Goal: Task Accomplishment & Management: Use online tool/utility

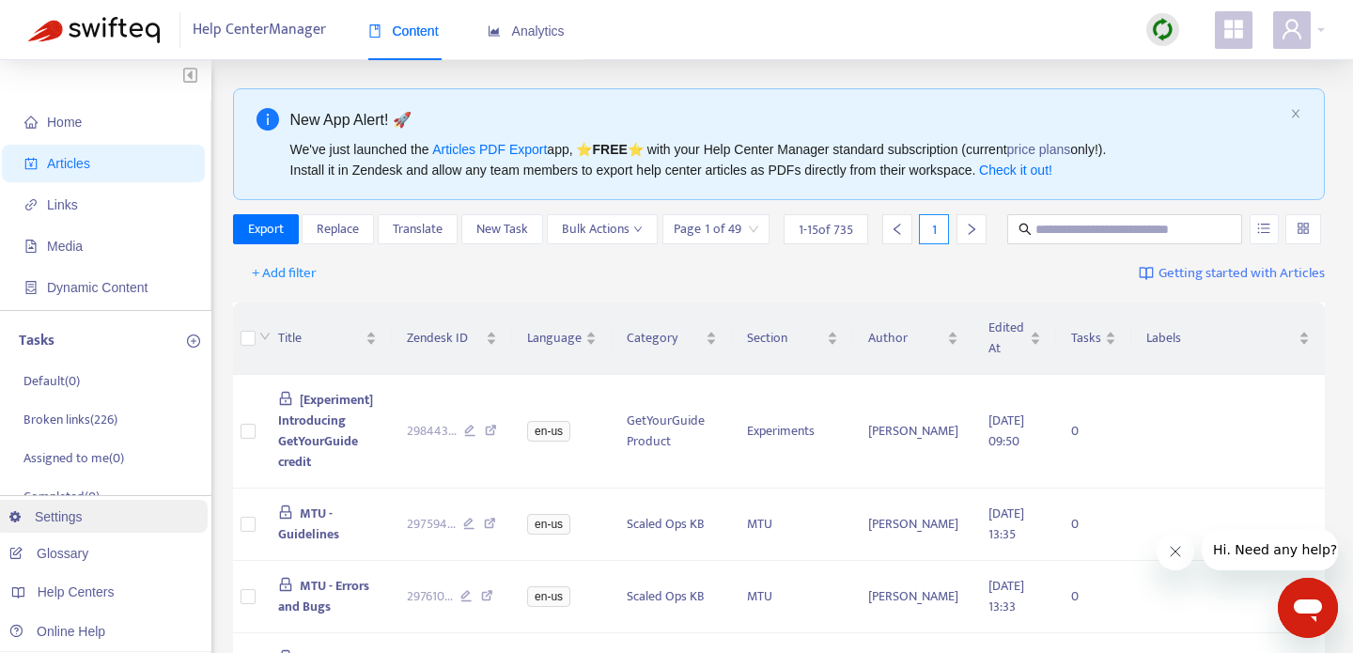
click at [72, 523] on link "Settings" at bounding box center [45, 516] width 73 height 15
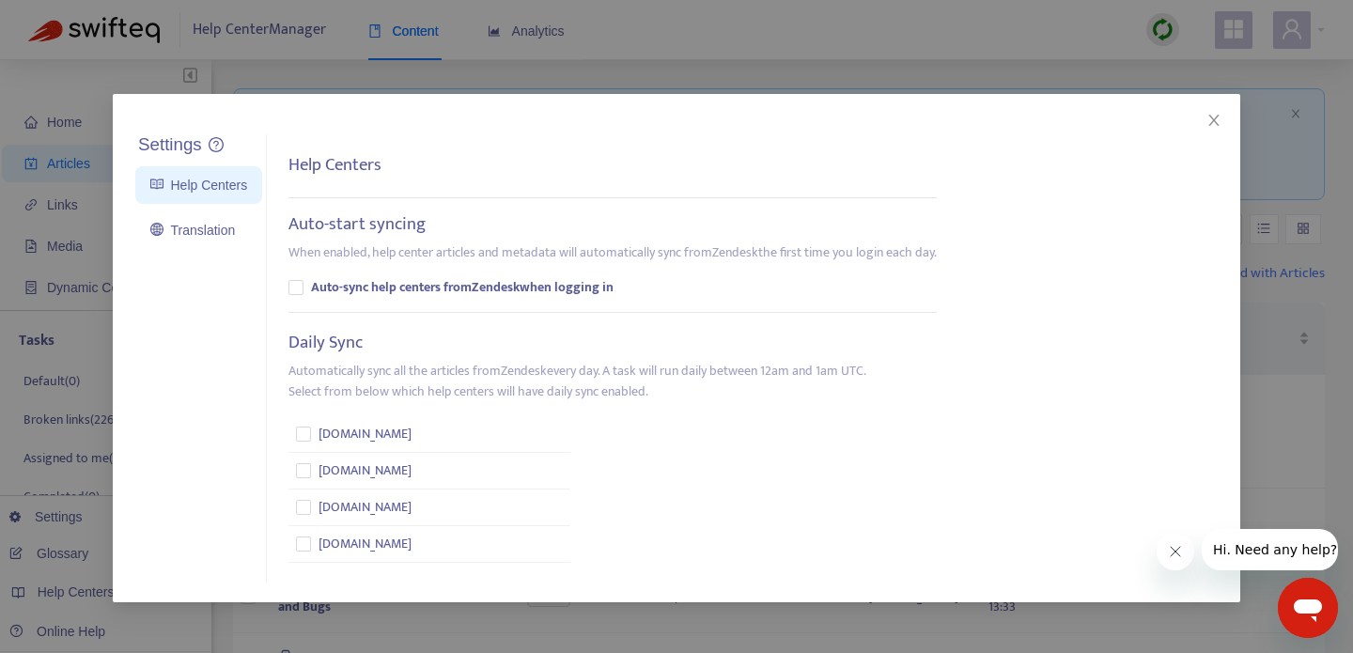
click at [55, 321] on div "Settings Help Centers Translation Settings Help Centers Auto-start syncing When…" at bounding box center [676, 326] width 1353 height 653
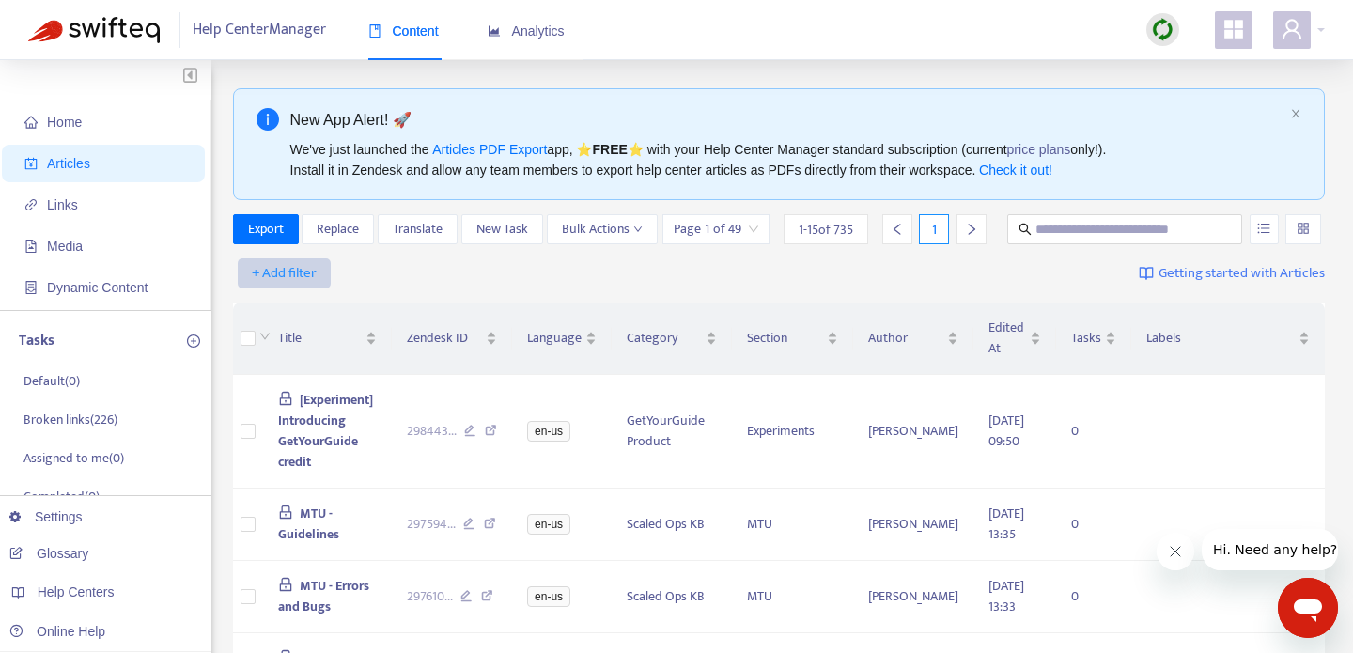
click at [274, 285] on span "+ Add filter" at bounding box center [284, 273] width 65 height 23
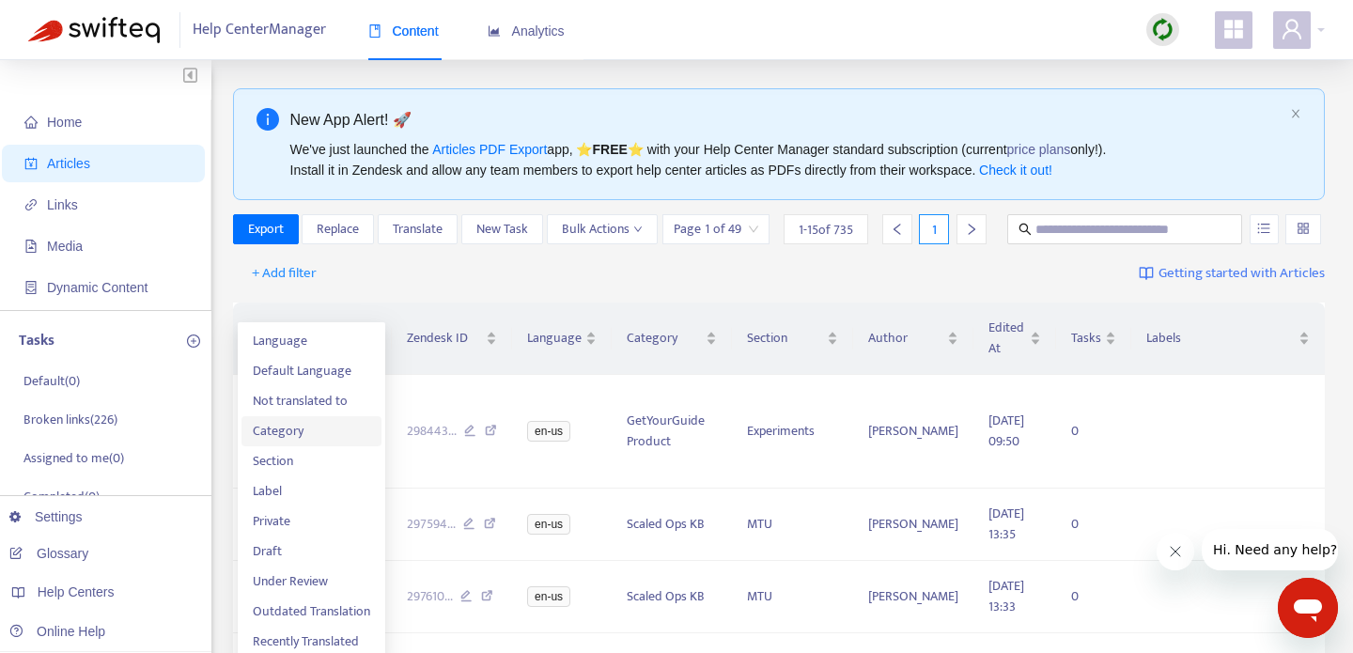
click at [302, 432] on span "Category" at bounding box center [311, 431] width 117 height 21
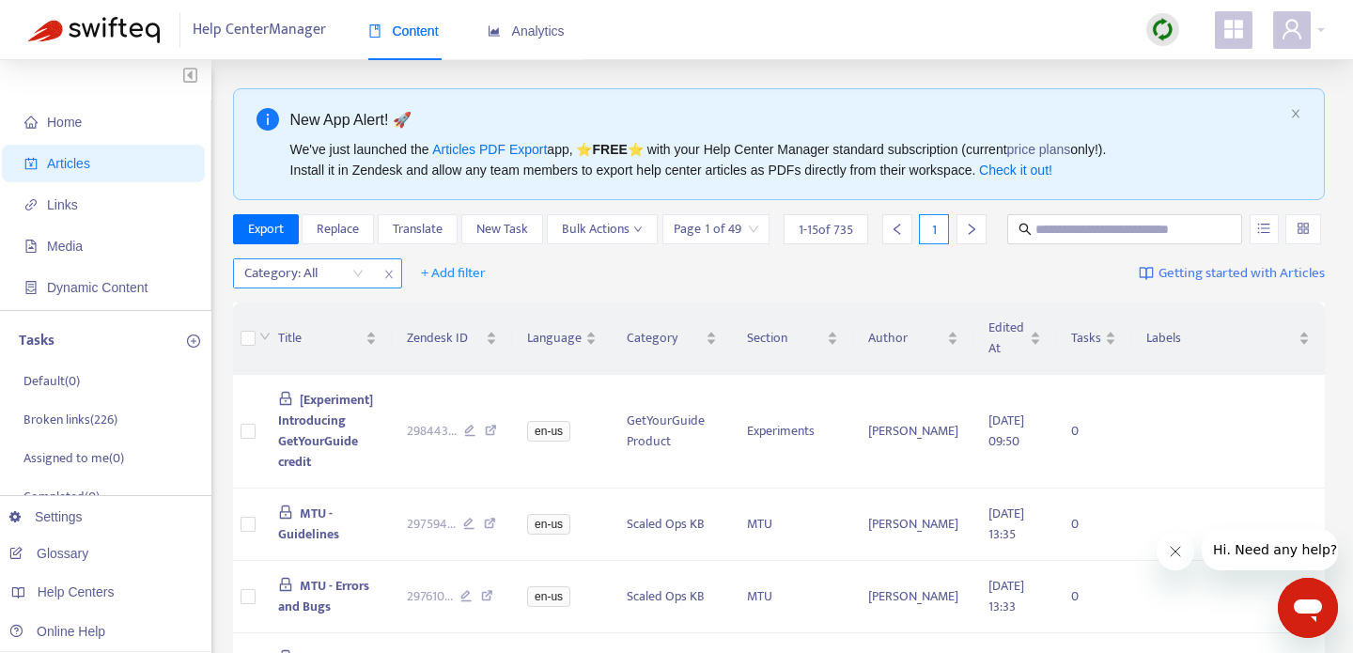
click at [357, 288] on div "Category: All" at bounding box center [304, 273] width 140 height 28
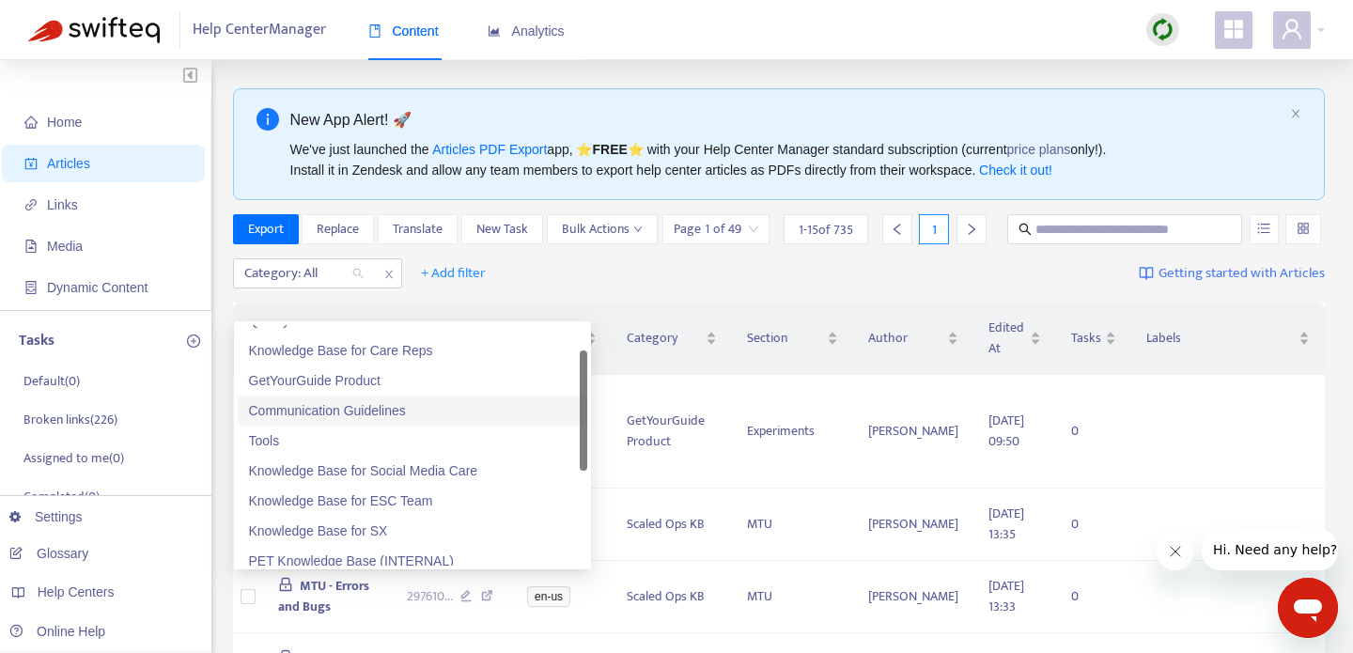
scroll to position [25, 0]
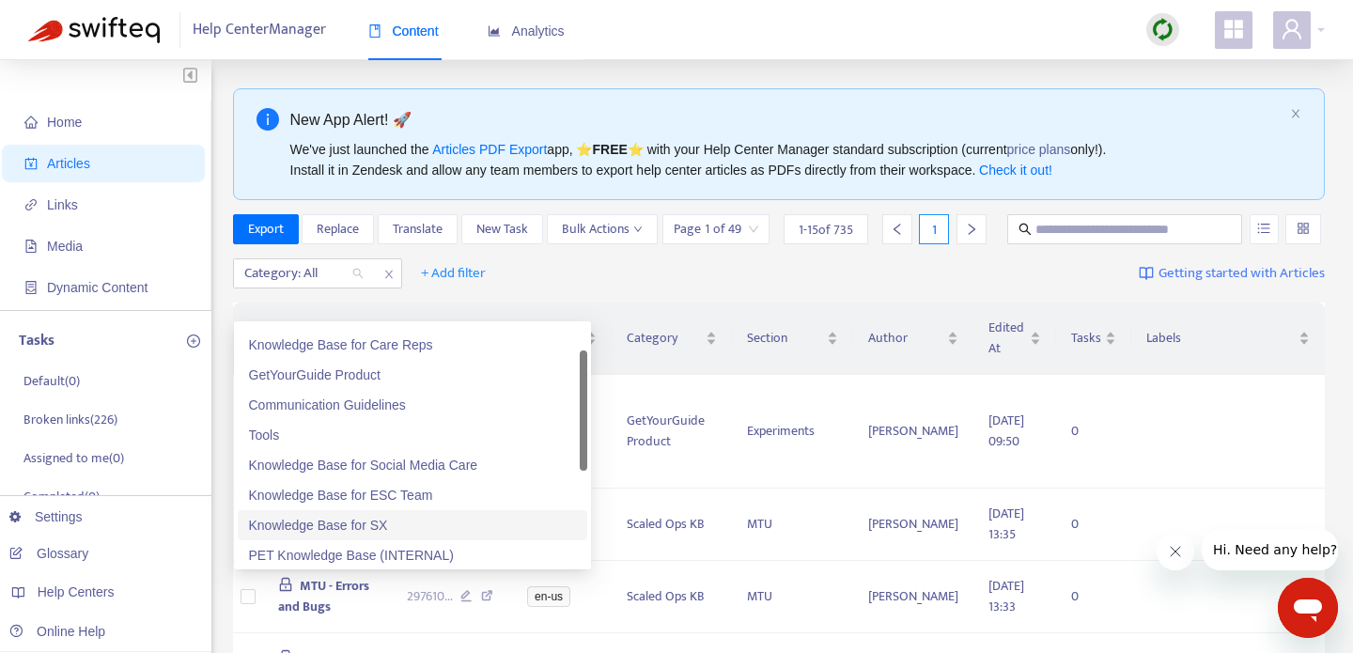
click at [313, 515] on div "Knowledge Base for SX" at bounding box center [412, 525] width 327 height 21
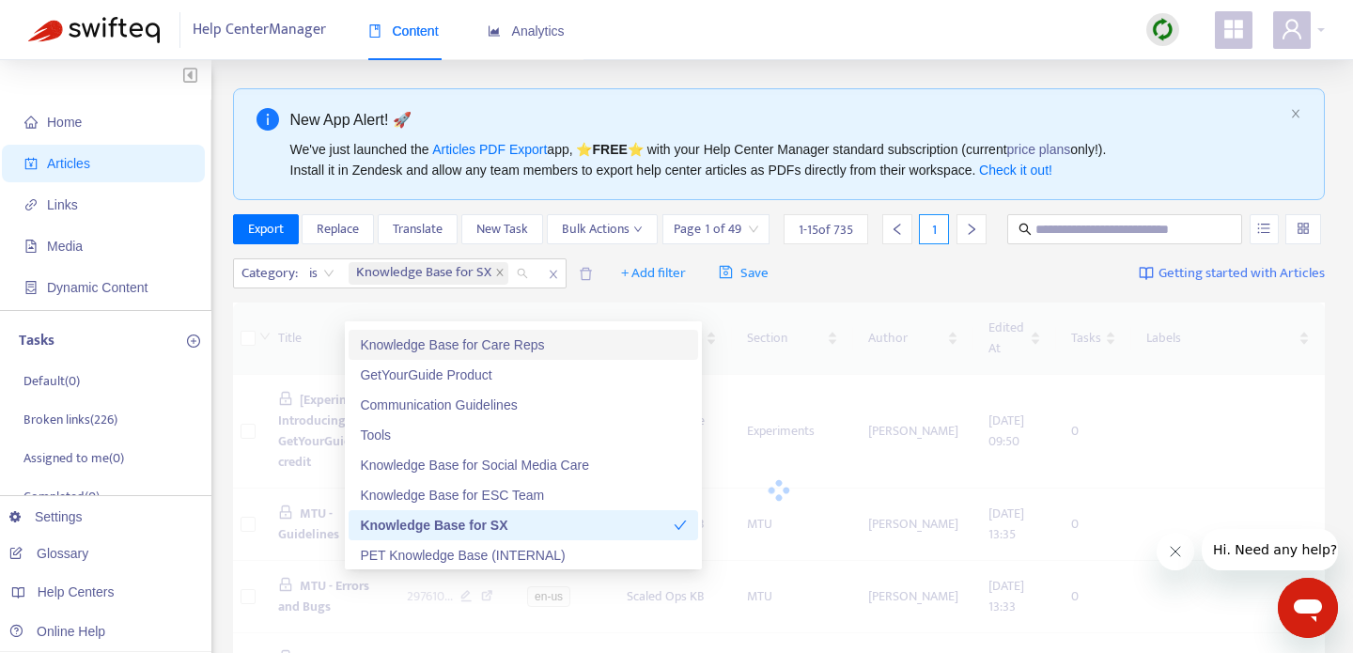
click at [1070, 282] on div "Category : is Knowledge Base for SX + Add filter Save Getting started with Arti…" at bounding box center [779, 274] width 1093 height 44
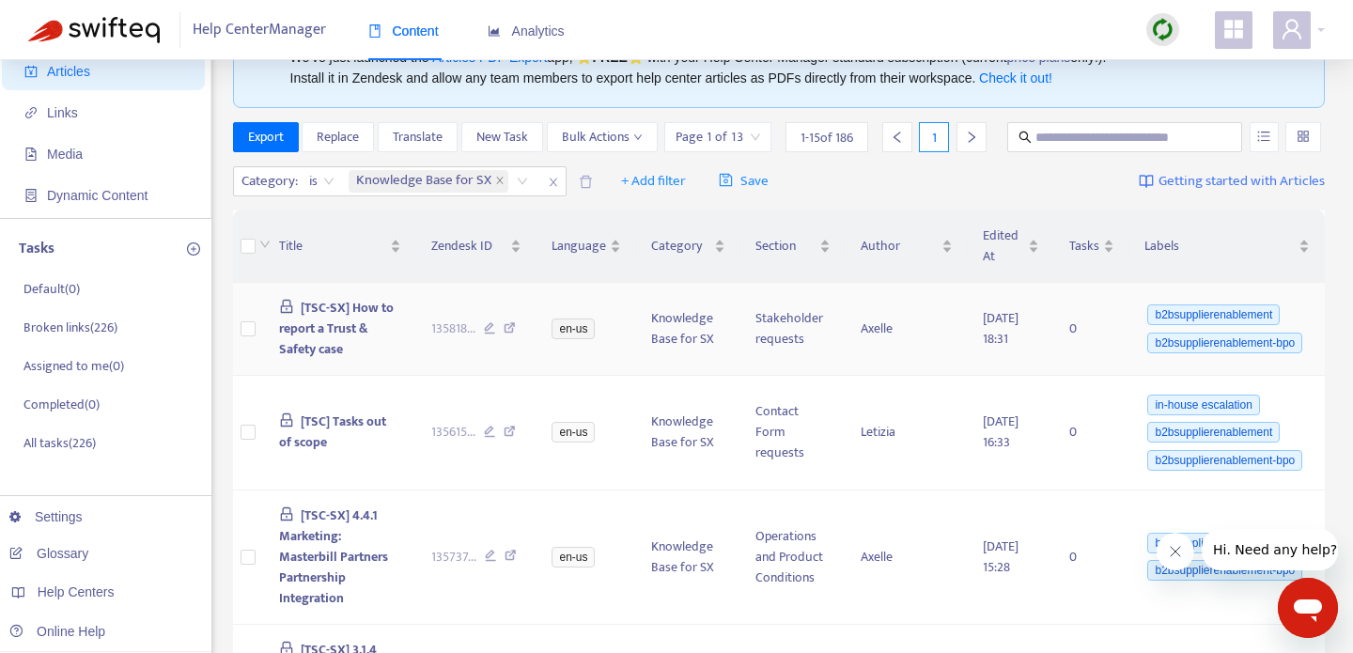
scroll to position [0, 0]
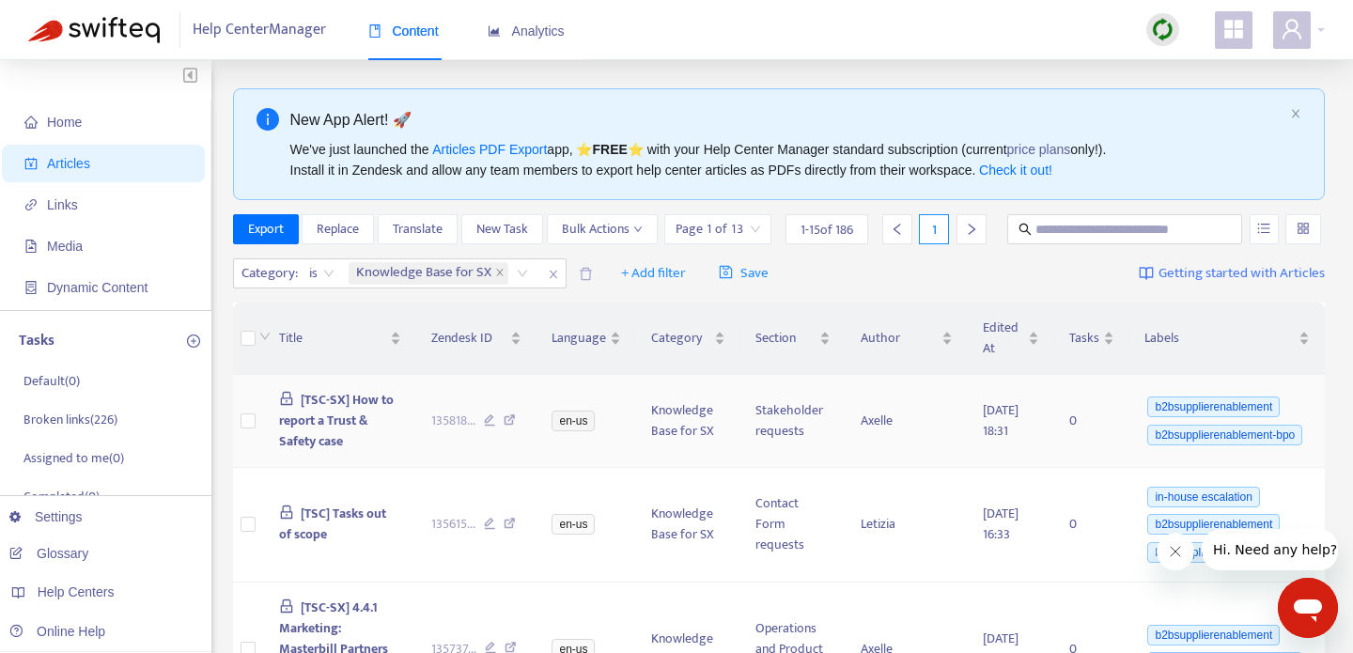
click at [516, 431] on icon at bounding box center [510, 423] width 12 height 17
click at [277, 227] on span "Export" at bounding box center [266, 229] width 36 height 21
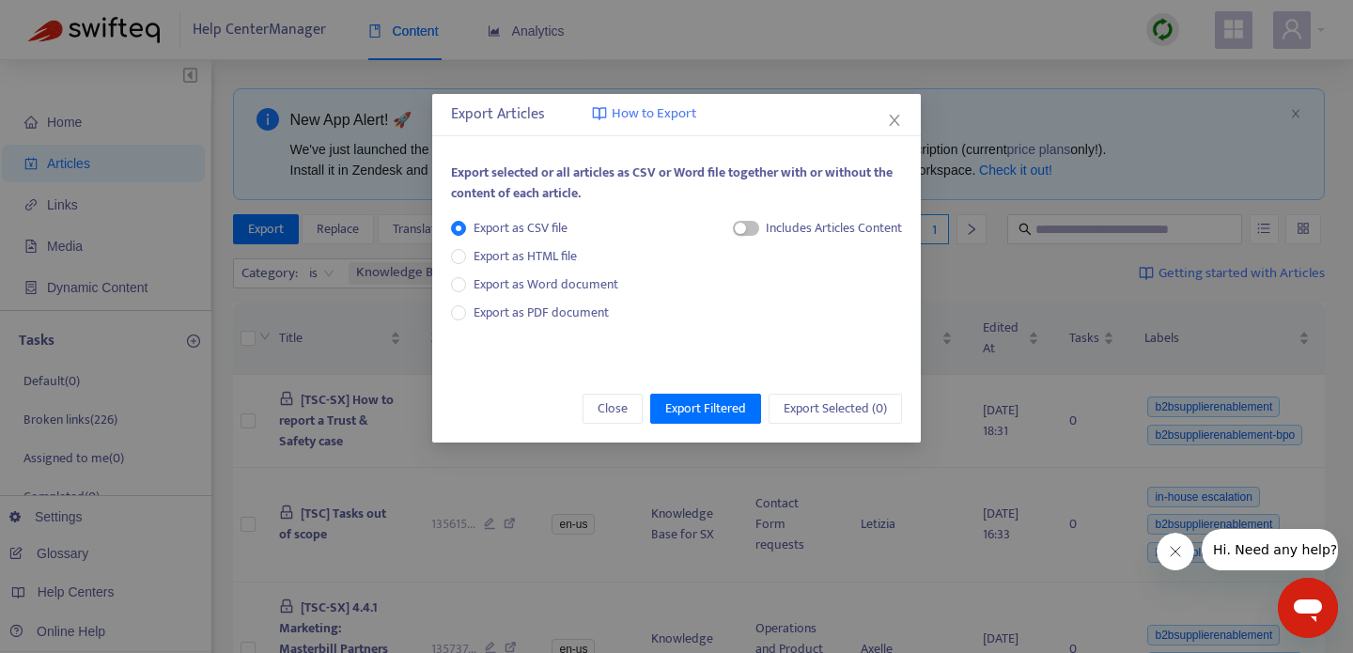
click at [653, 115] on span "How to Export" at bounding box center [654, 114] width 85 height 22
click at [670, 410] on span "Export Filtered" at bounding box center [705, 409] width 81 height 21
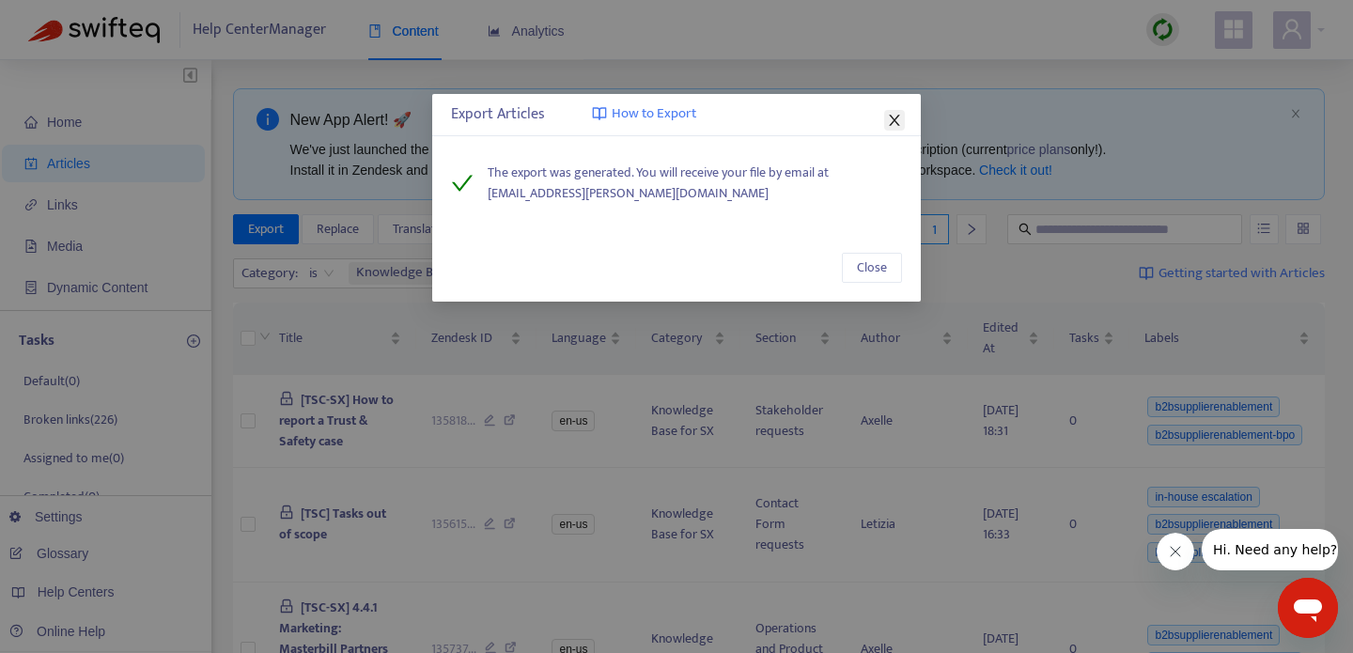
click at [895, 114] on icon "close" at bounding box center [894, 120] width 15 height 15
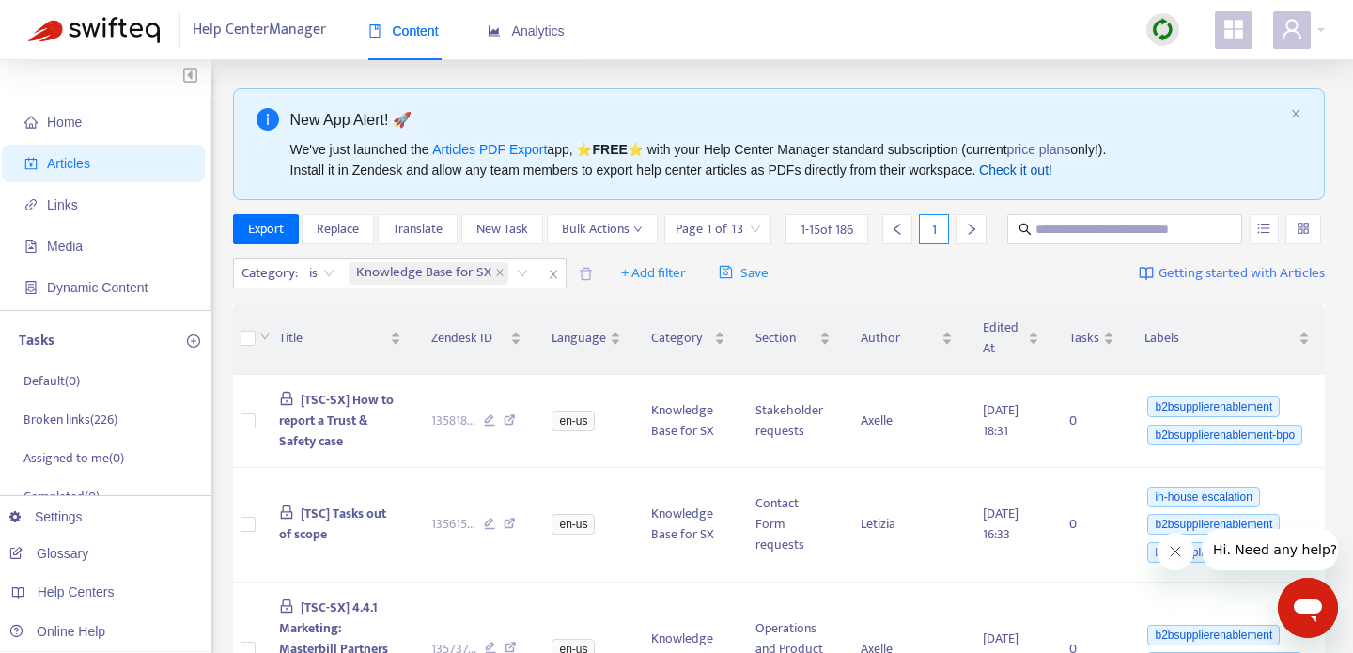
click at [1042, 173] on link "Check it out!" at bounding box center [1015, 170] width 73 height 15
click at [562, 240] on span "Bulk Actions" at bounding box center [602, 229] width 81 height 21
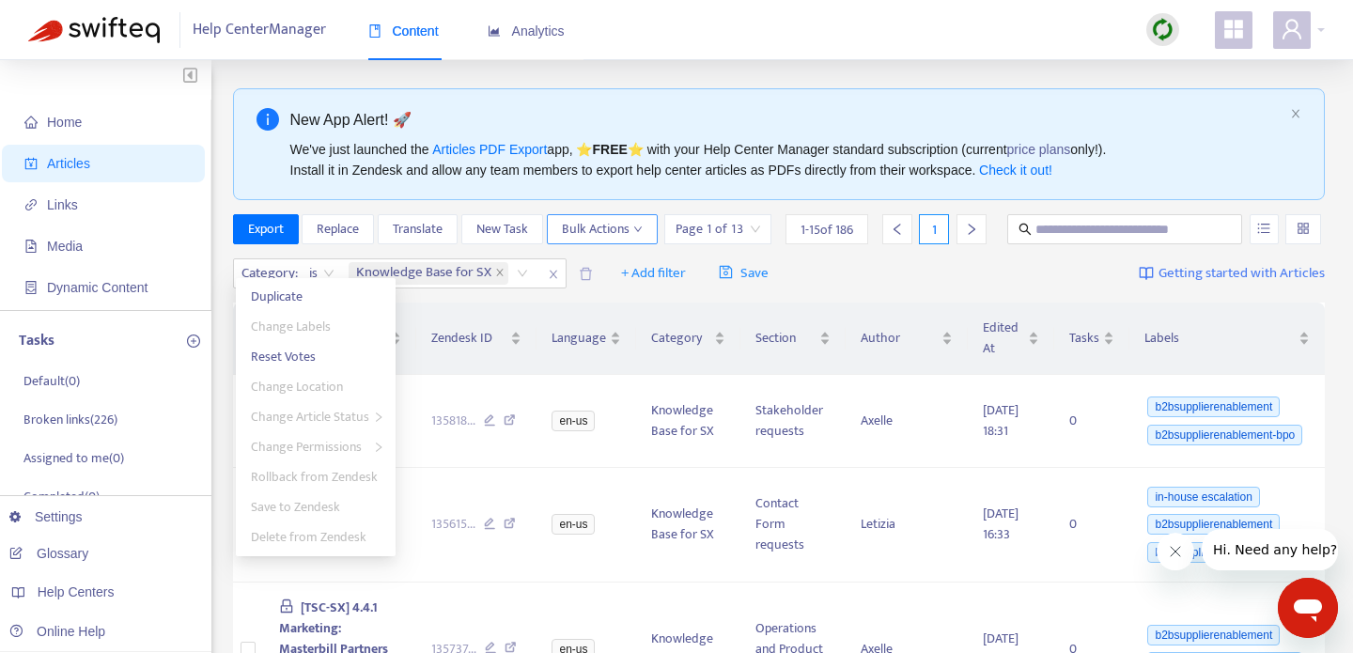
click at [562, 240] on span "Bulk Actions" at bounding box center [602, 229] width 81 height 21
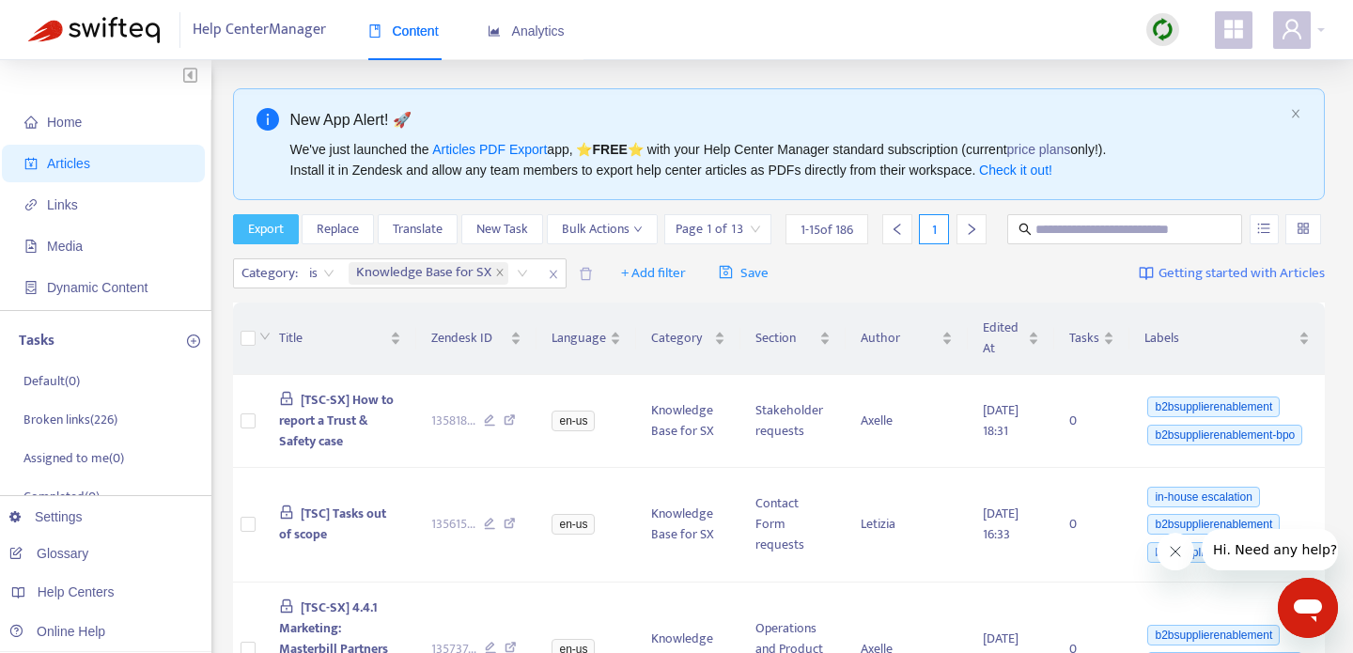
click at [265, 223] on span "Export" at bounding box center [266, 229] width 36 height 21
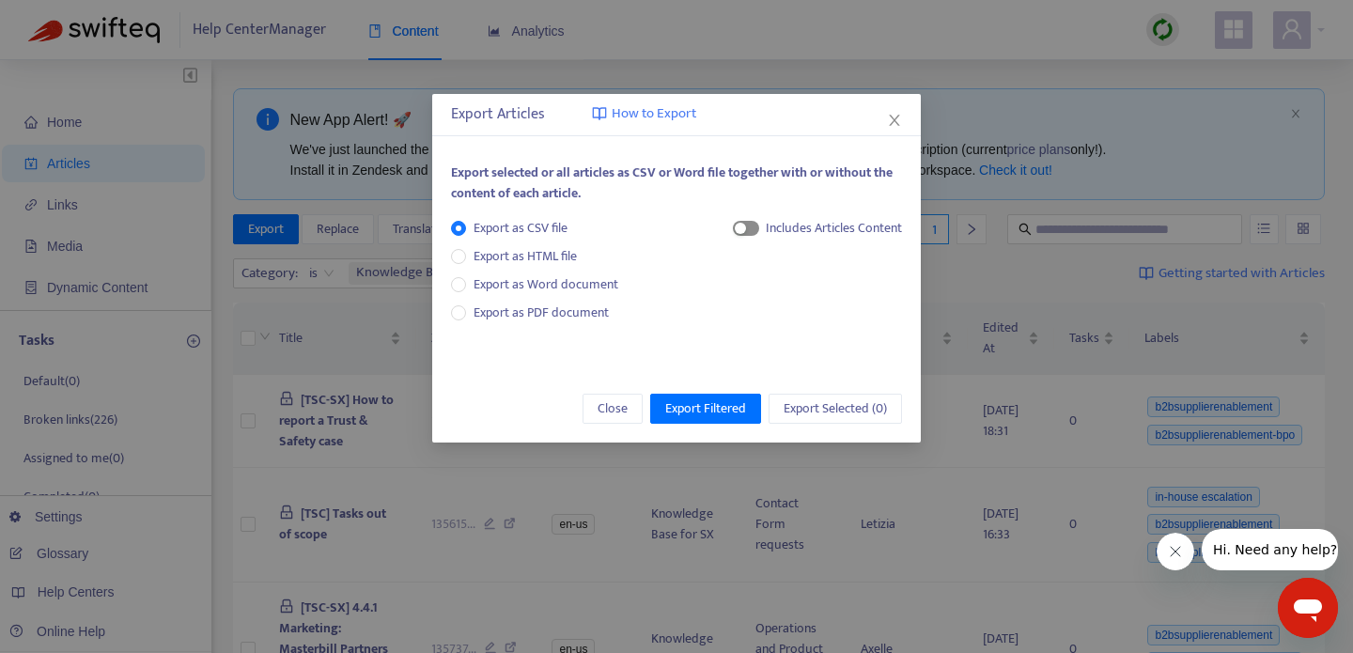
click at [743, 230] on div "button" at bounding box center [740, 228] width 11 height 11
click at [680, 414] on span "Export Filtered" at bounding box center [705, 409] width 81 height 21
